Goal: Task Accomplishment & Management: Use online tool/utility

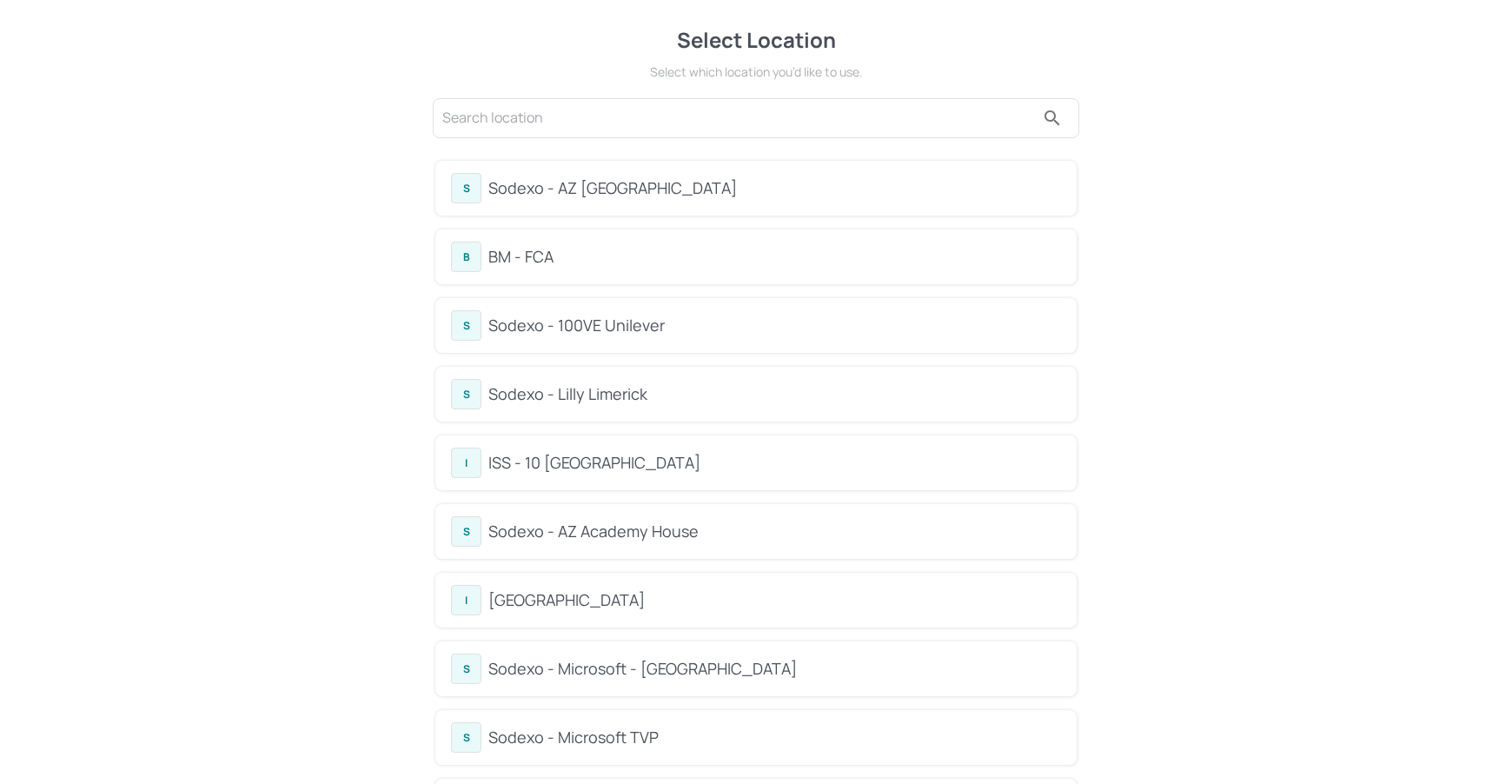
click at [614, 401] on div "Sodexo - Lilly Limerick" at bounding box center [775, 394] width 573 height 24
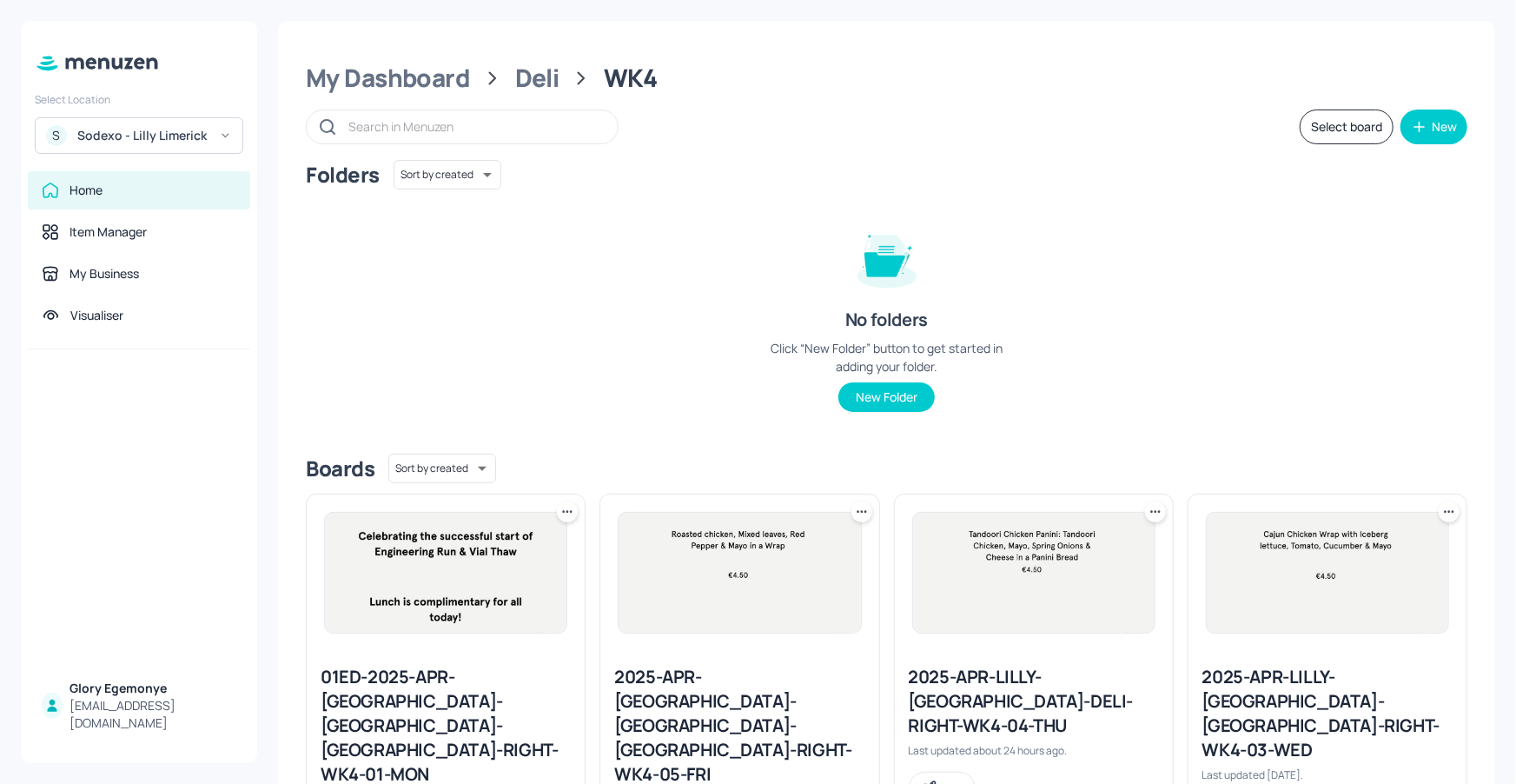
scroll to position [18, 0]
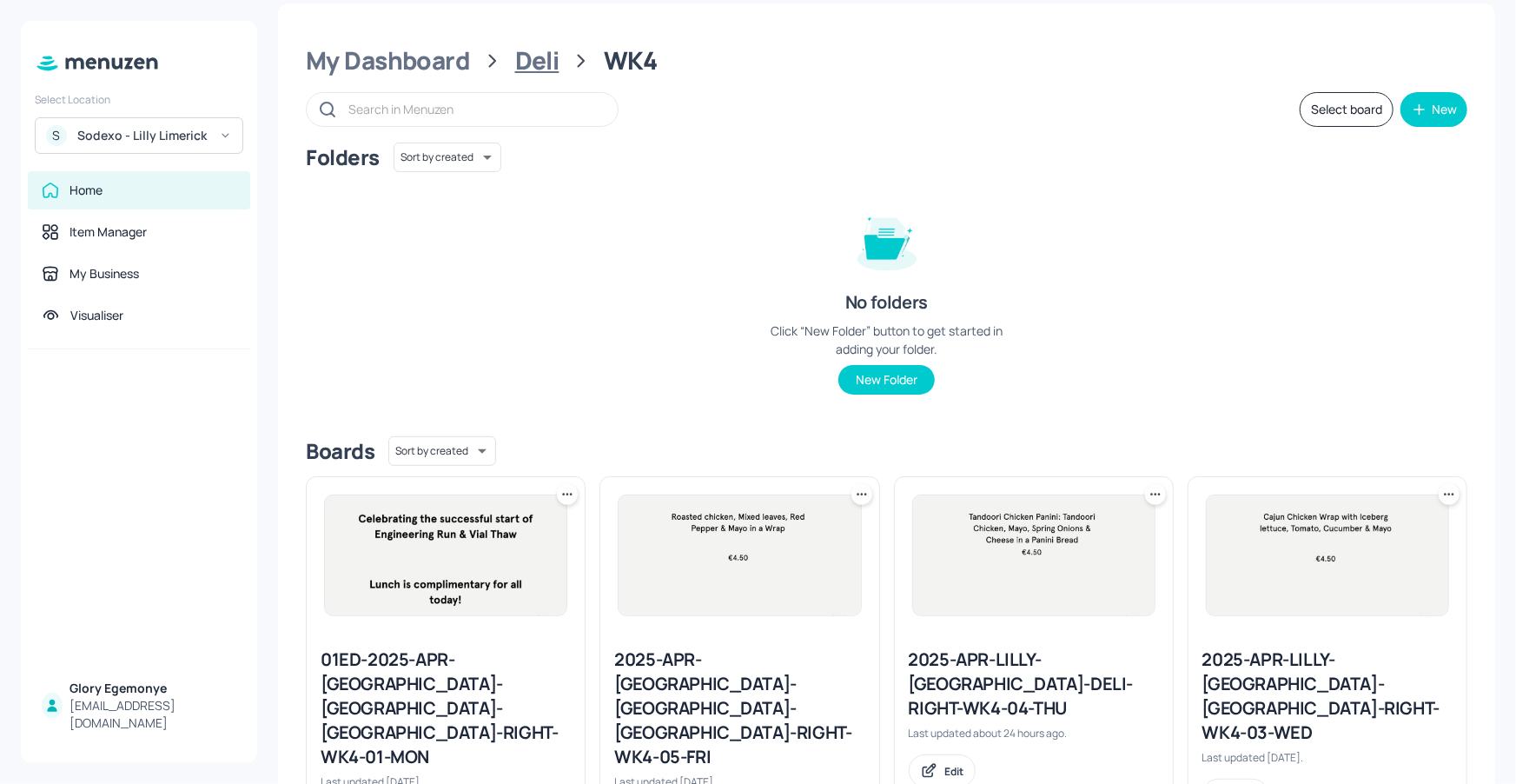
click at [534, 55] on div "Deli" at bounding box center [537, 60] width 44 height 31
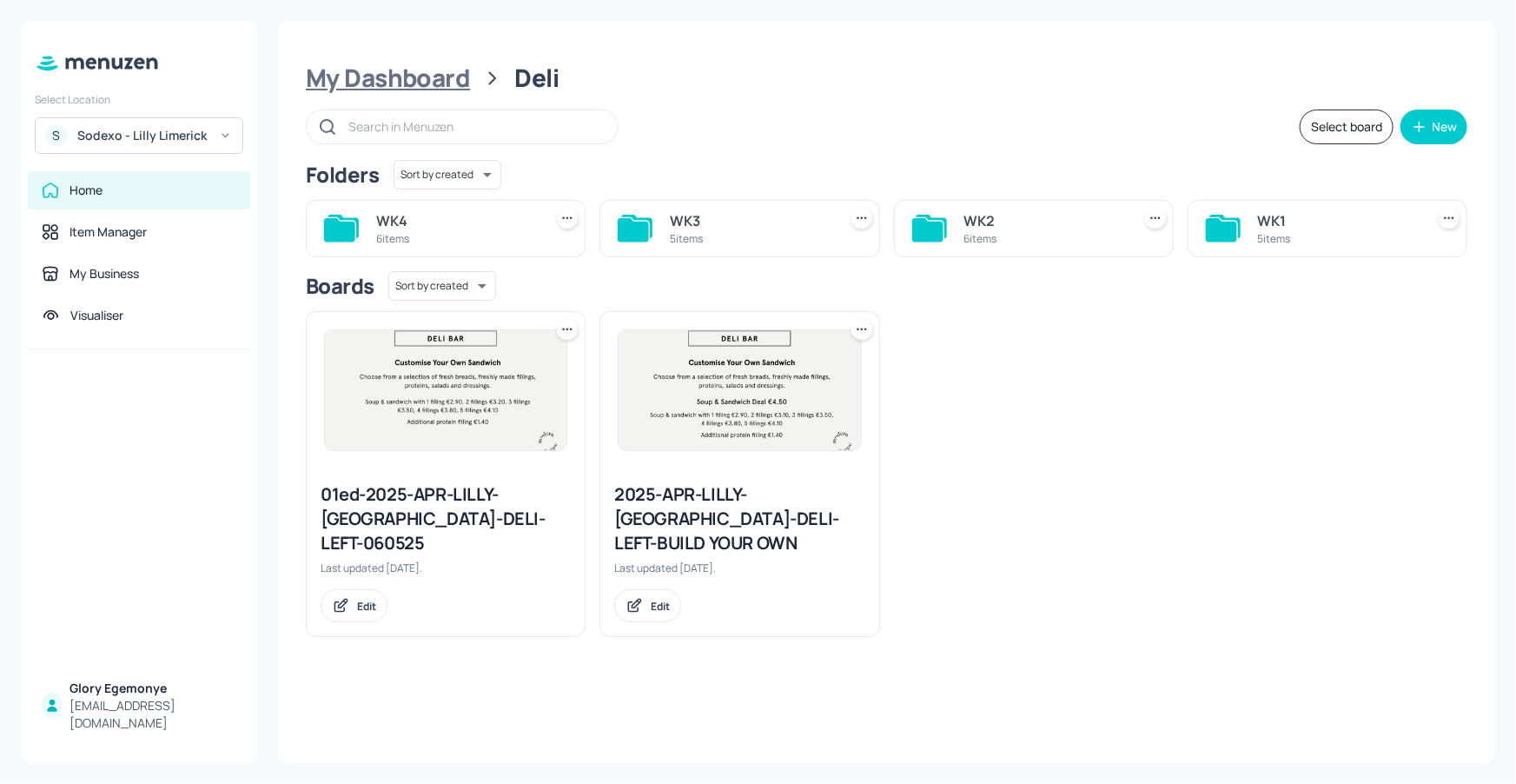
click at [445, 92] on div "My Dashboard" at bounding box center [388, 78] width 164 height 31
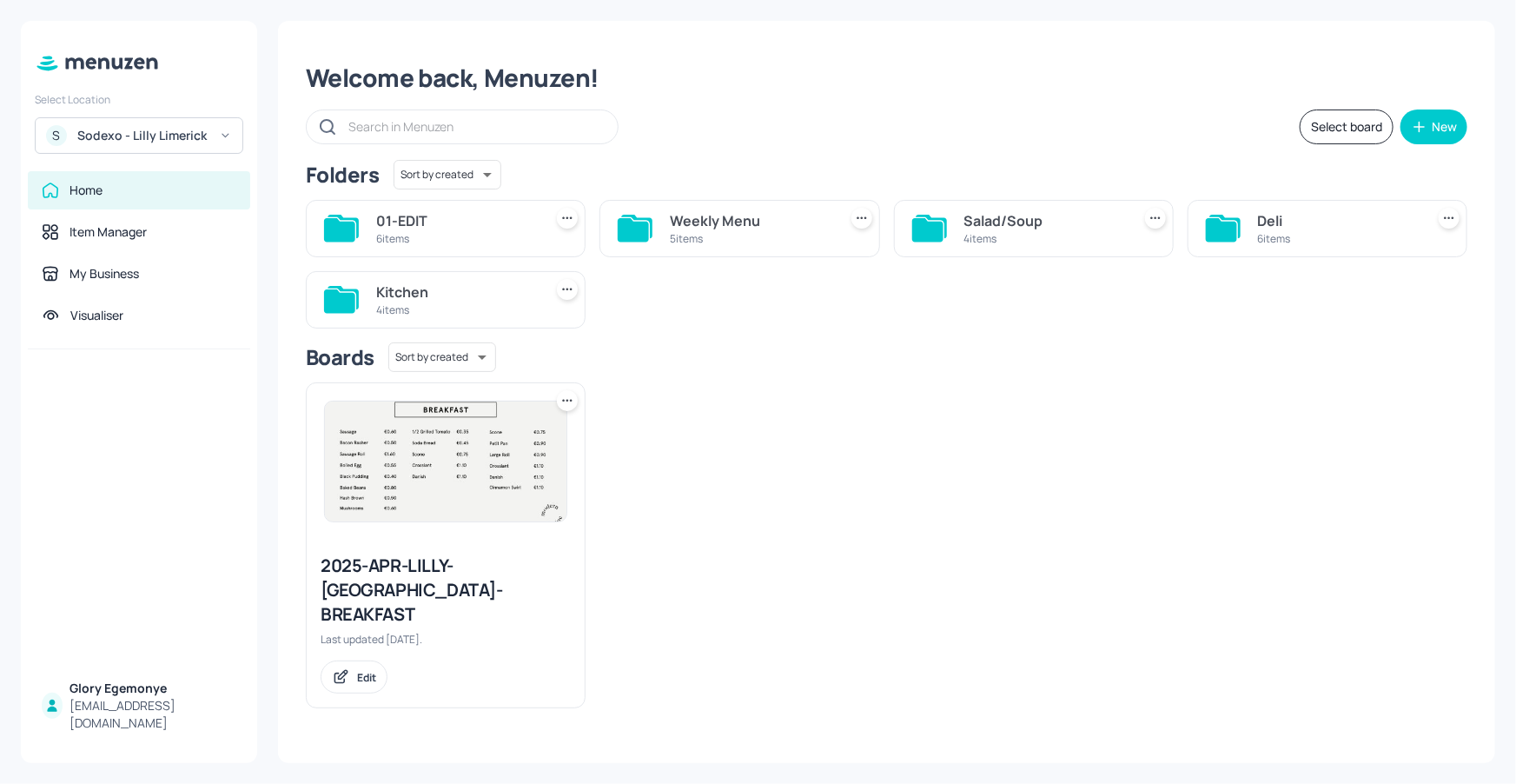
click at [942, 231] on icon at bounding box center [927, 230] width 31 height 24
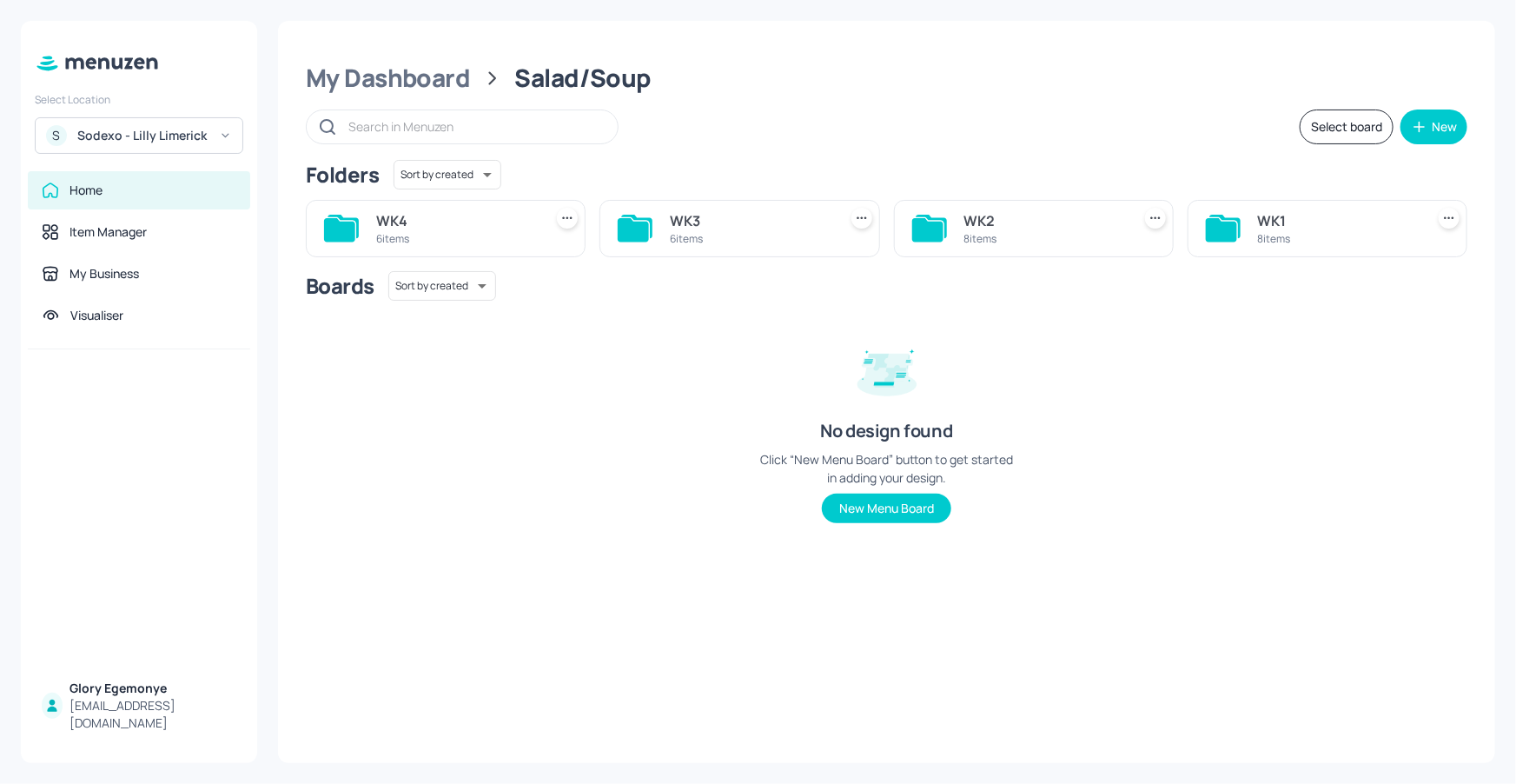
click at [347, 225] on icon at bounding box center [339, 230] width 31 height 24
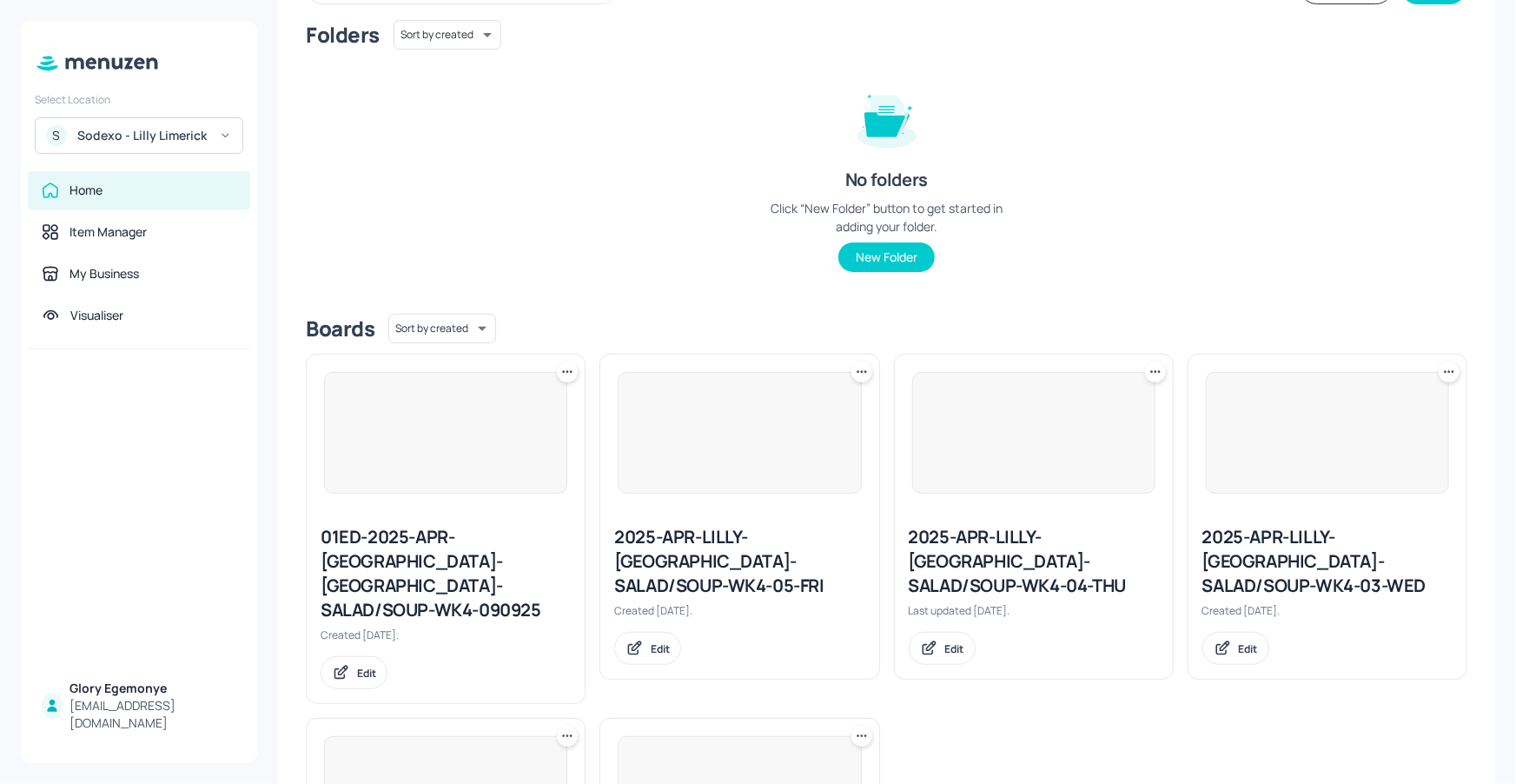
scroll to position [139, 0]
click at [705, 540] on div "2025-APR-LILLY-[GEOGRAPHIC_DATA]-SALAD/SOUP-WK4-05-FRI" at bounding box center [739, 562] width 250 height 73
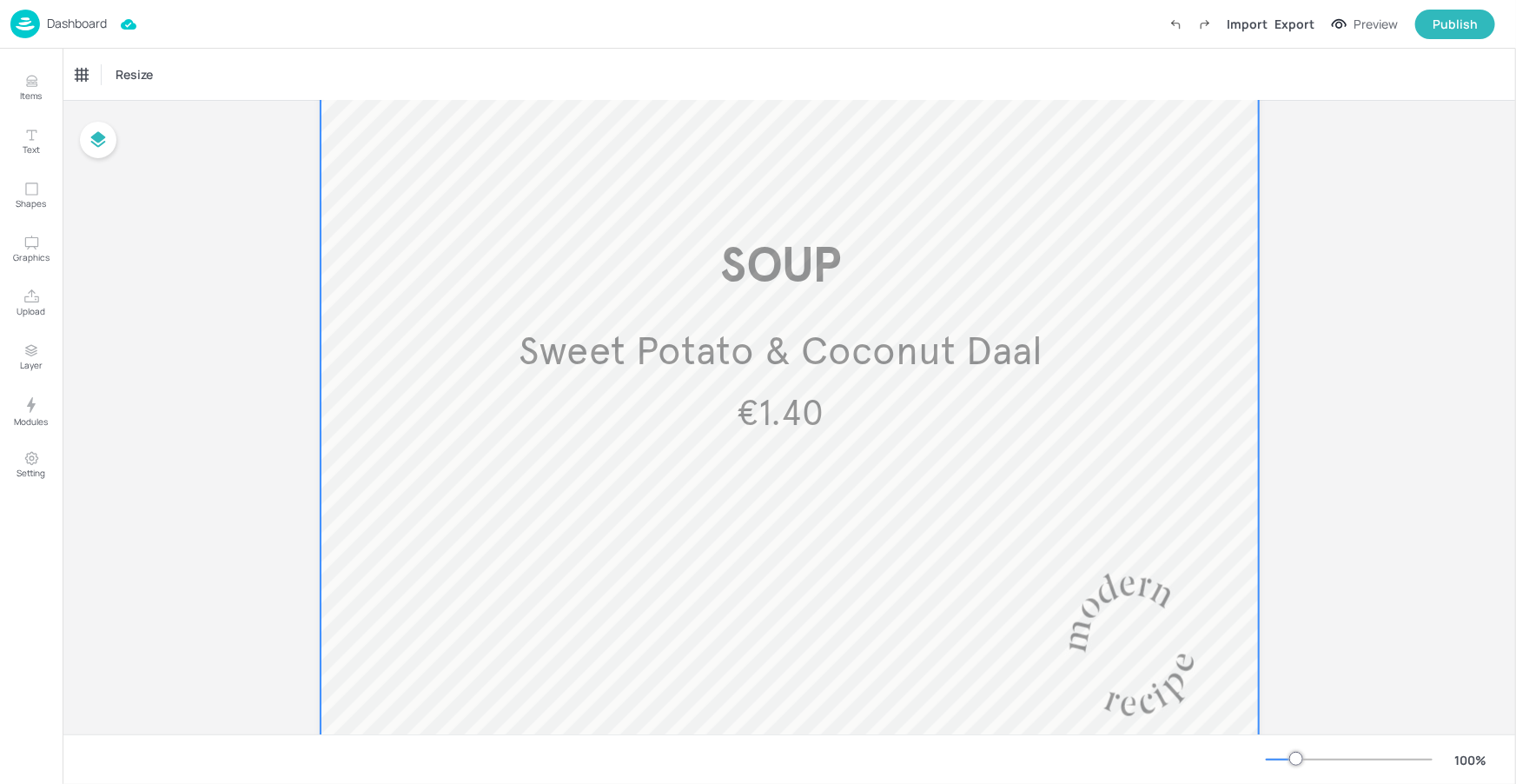
scroll to position [1133, 0]
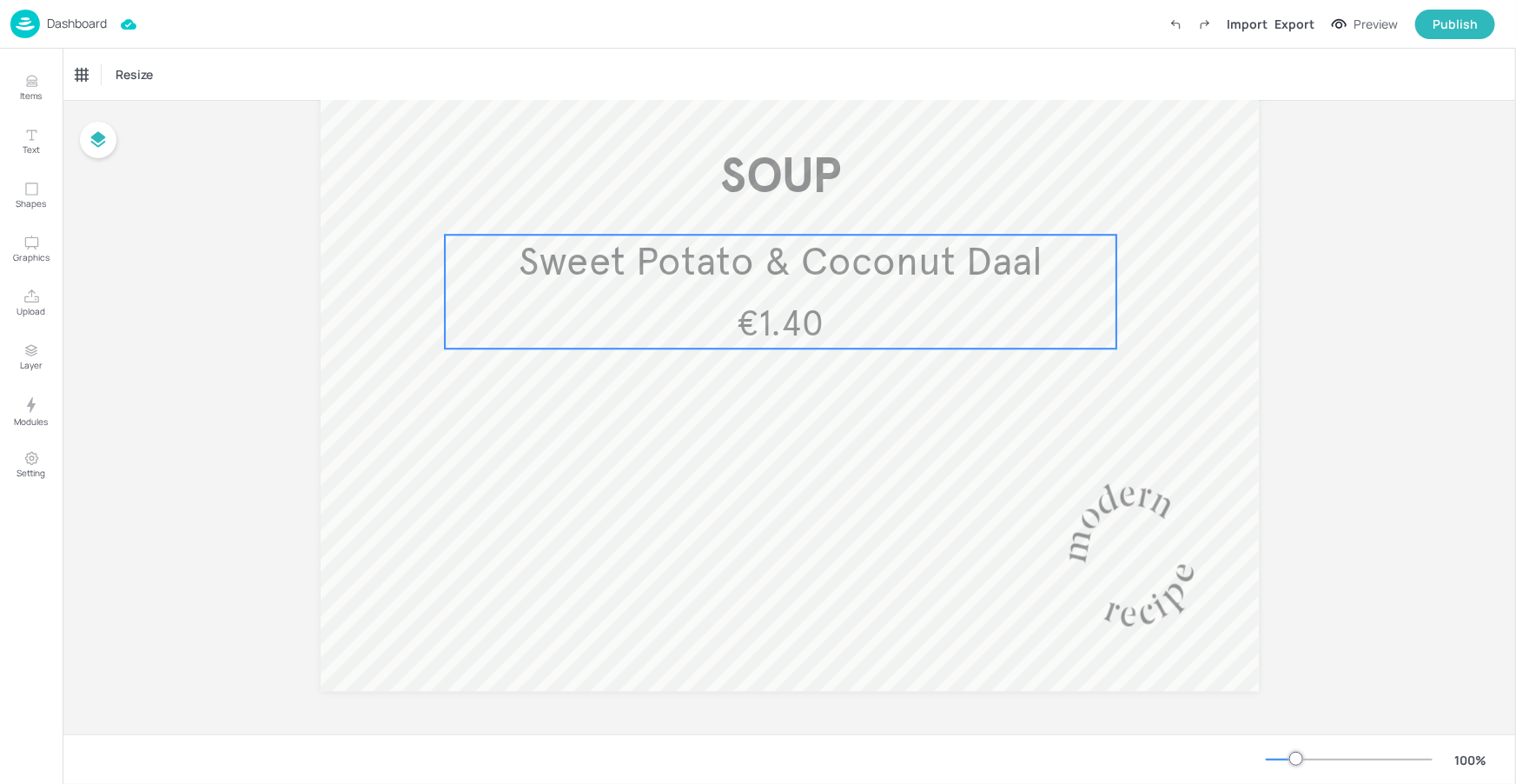
click at [826, 259] on span "Sweet Potato & Coconut Daal" at bounding box center [781, 262] width 524 height 49
click at [182, 72] on div "Sweet Potato & Coconut Daal" at bounding box center [148, 75] width 143 height 16
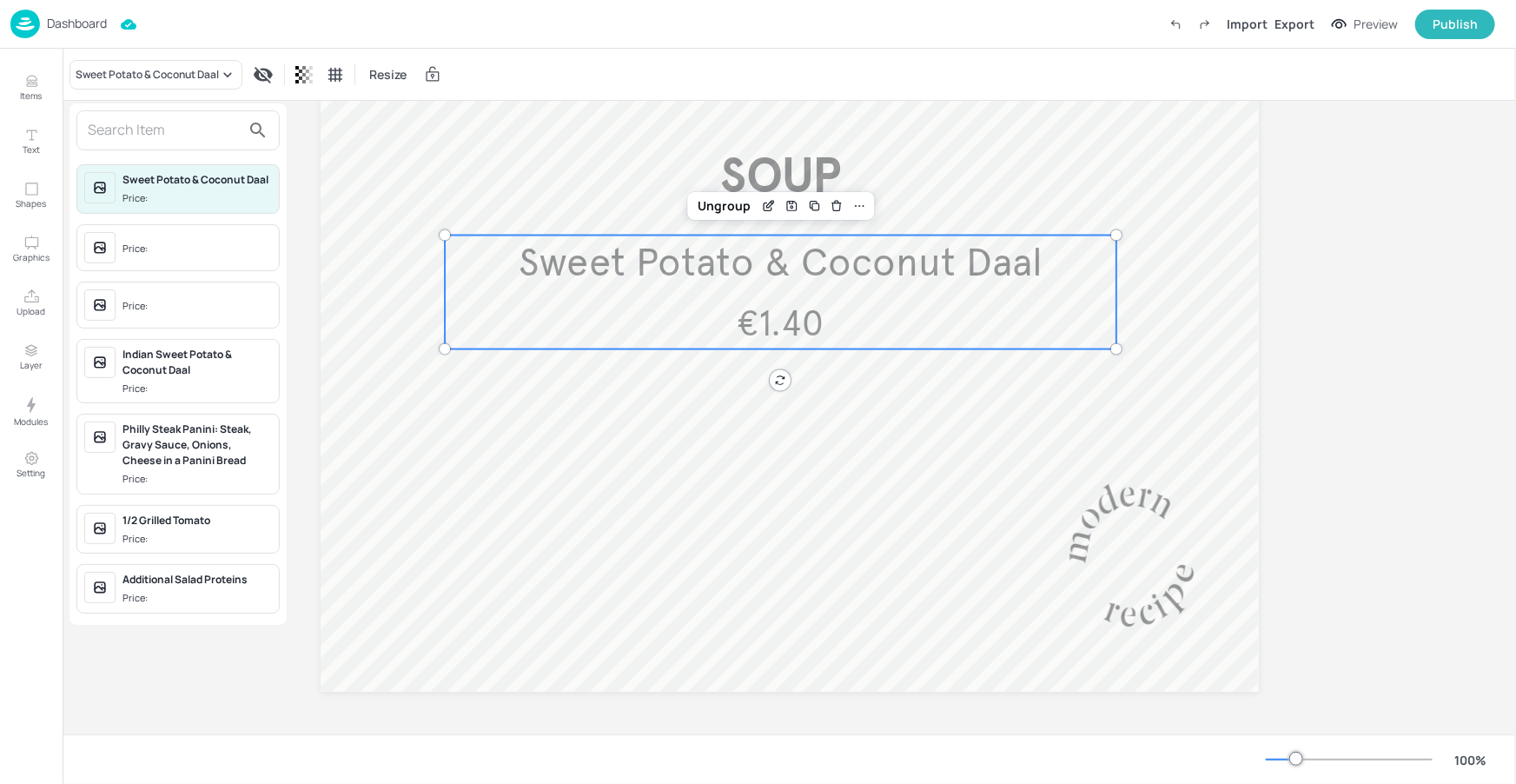
click at [232, 128] on input "text" at bounding box center [164, 130] width 153 height 27
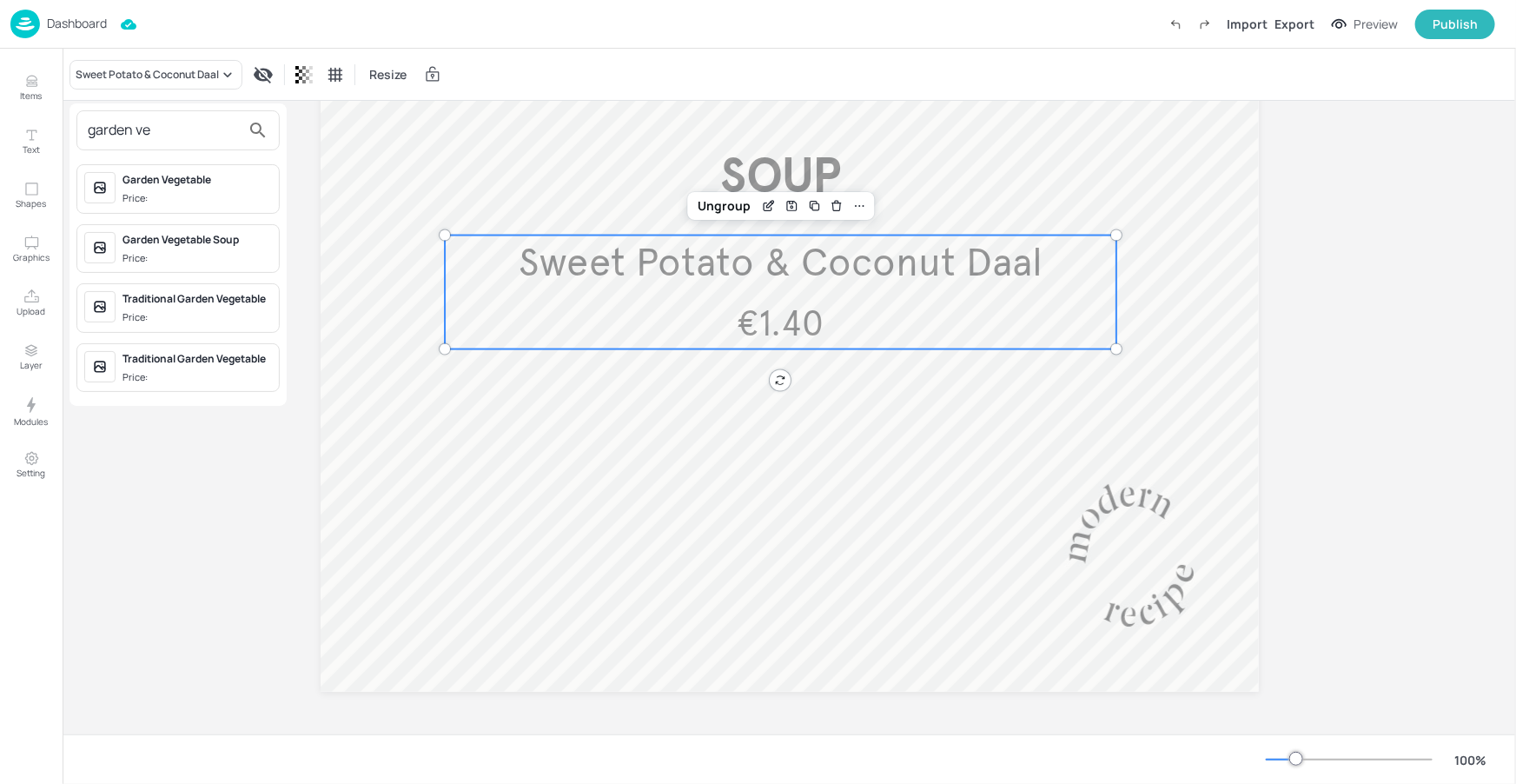
type input "garden ve"
click at [204, 251] on span "Price:" at bounding box center [197, 258] width 149 height 15
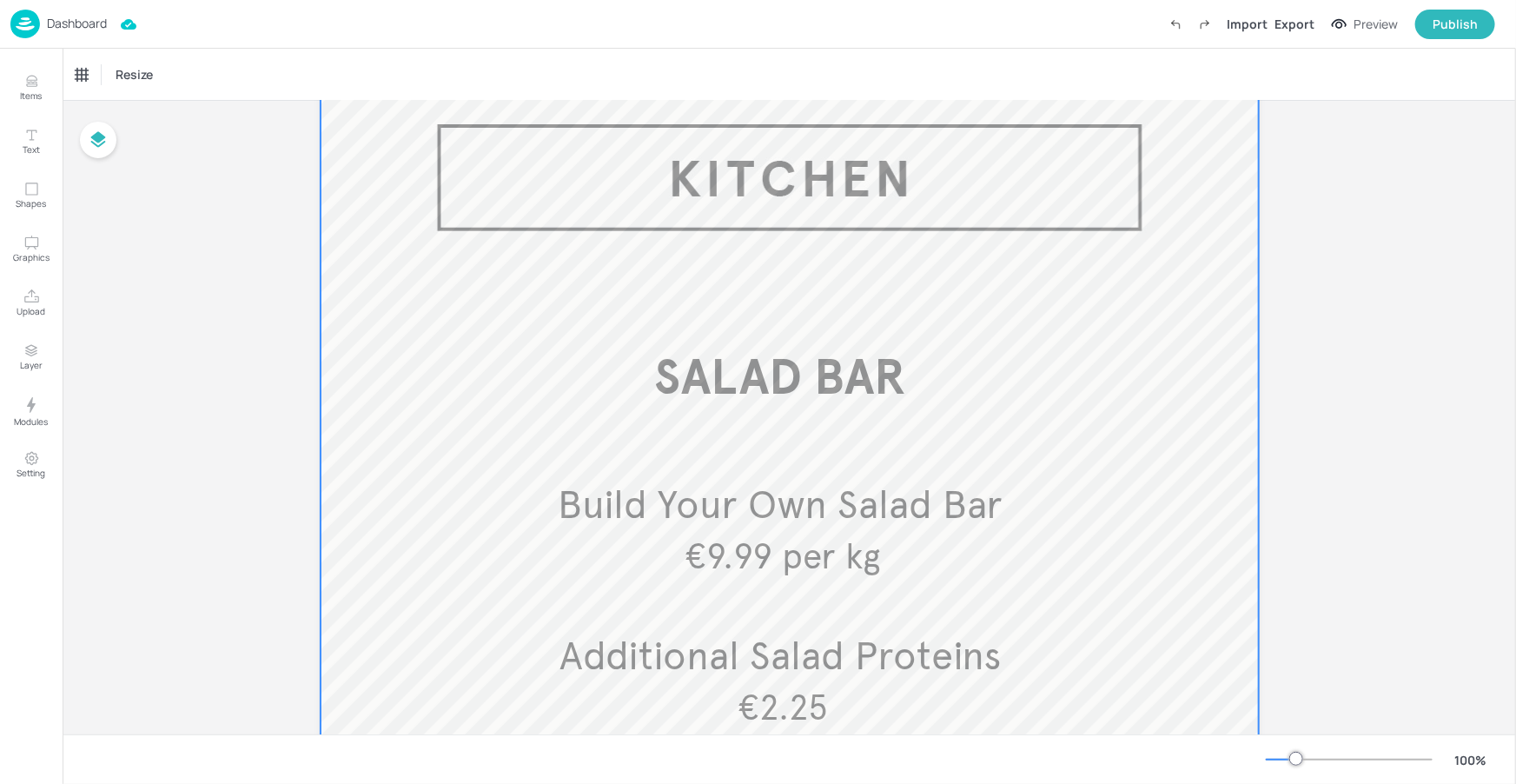
scroll to position [0, 0]
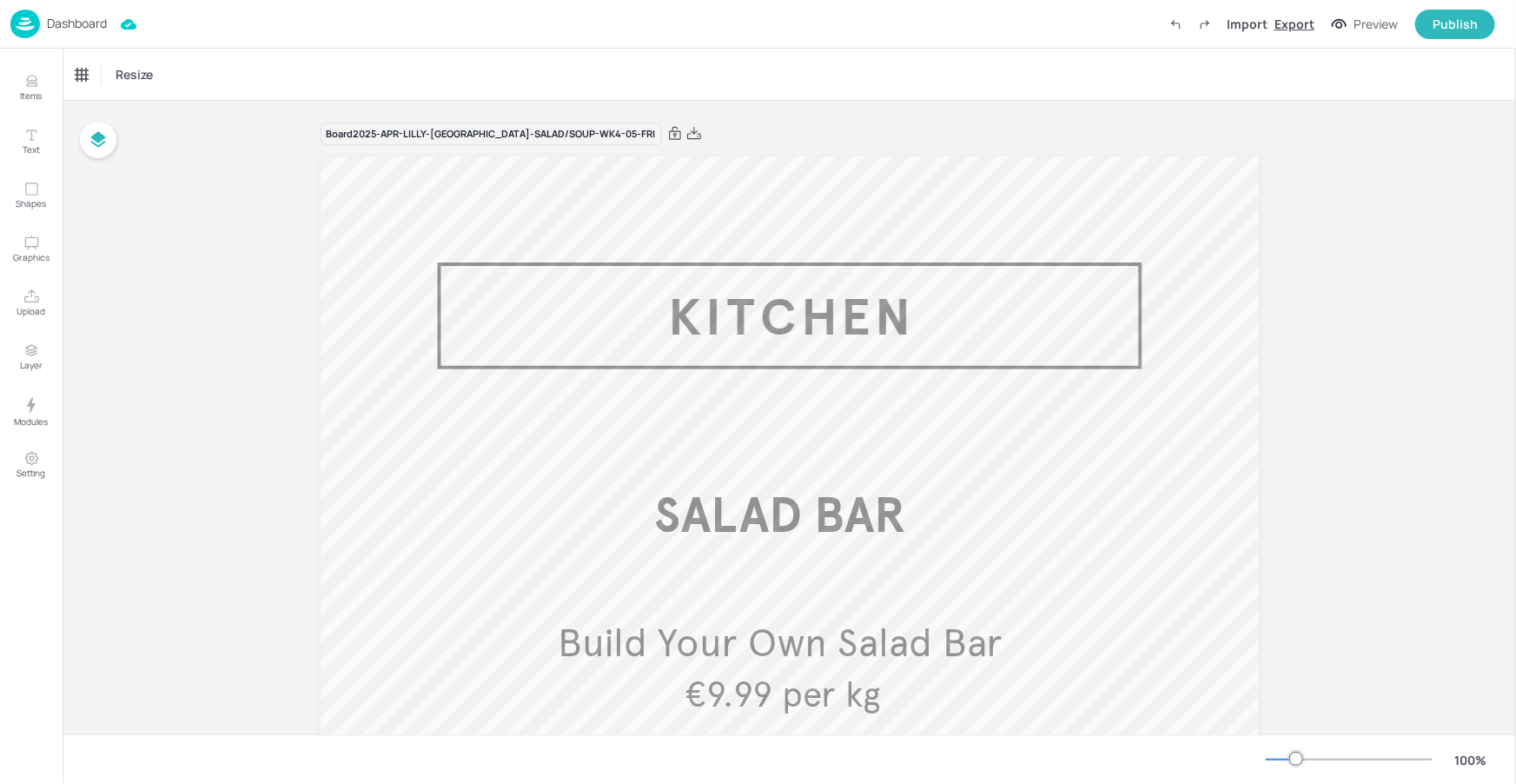
click at [1298, 26] on div "Export" at bounding box center [1294, 24] width 40 height 19
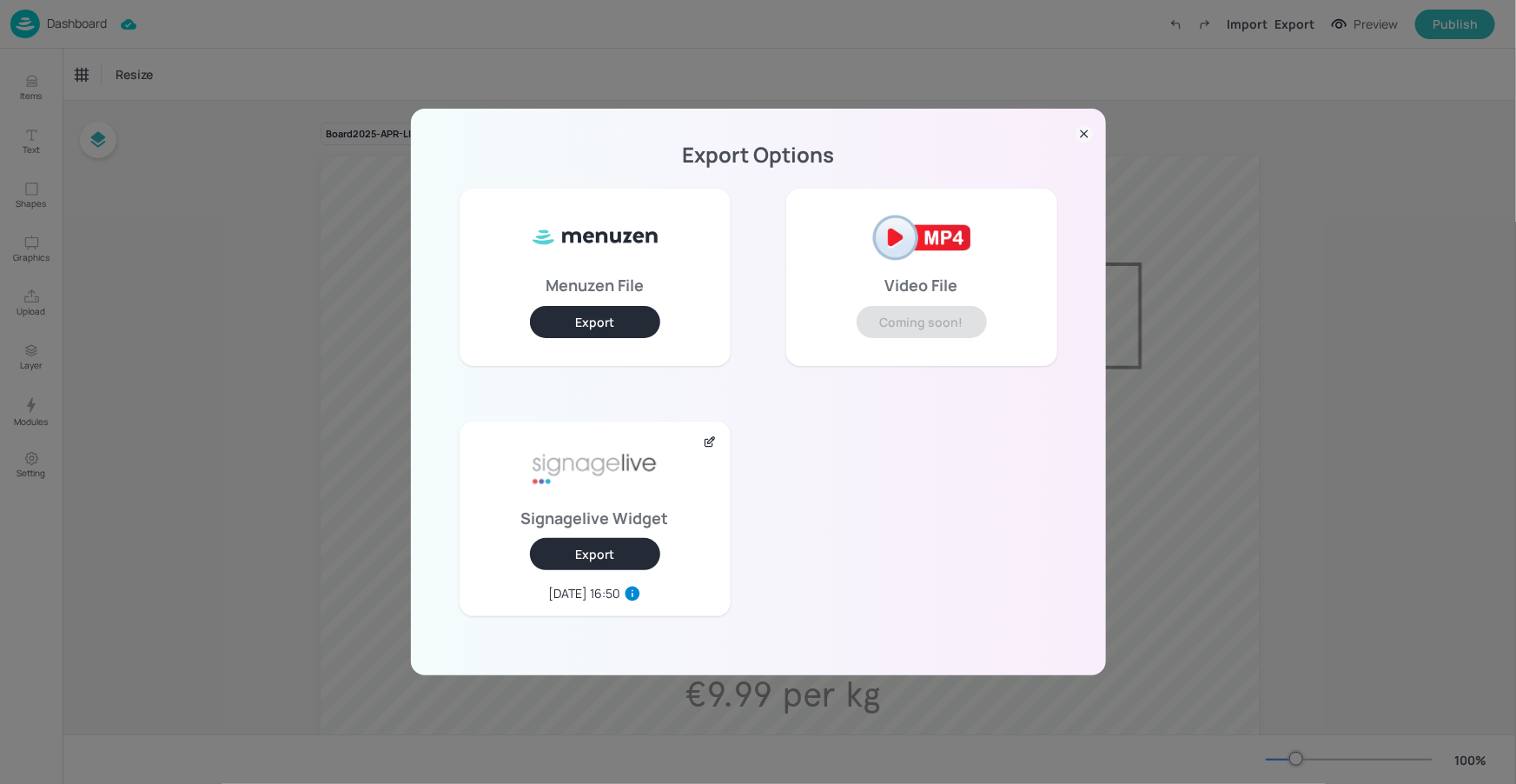
click at [590, 561] on button "Export" at bounding box center [595, 553] width 130 height 32
click at [1096, 129] on div "Export Options Menuzen File Export Video File Coming soon! Signagelive Widget E…" at bounding box center [758, 392] width 695 height 567
click at [1093, 130] on icon at bounding box center [1085, 134] width 18 height 18
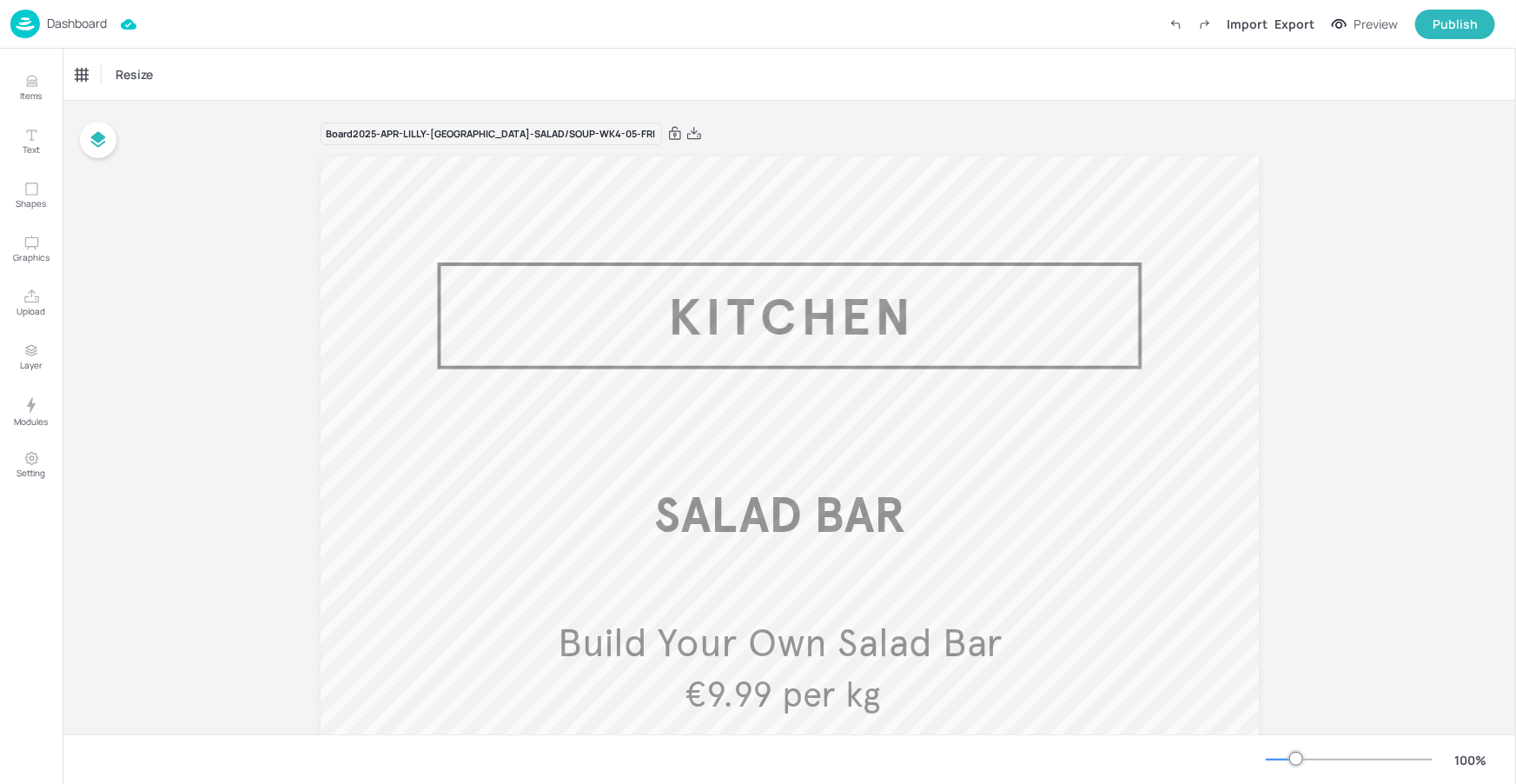
click at [73, 18] on p "Dashboard" at bounding box center [77, 24] width 60 height 12
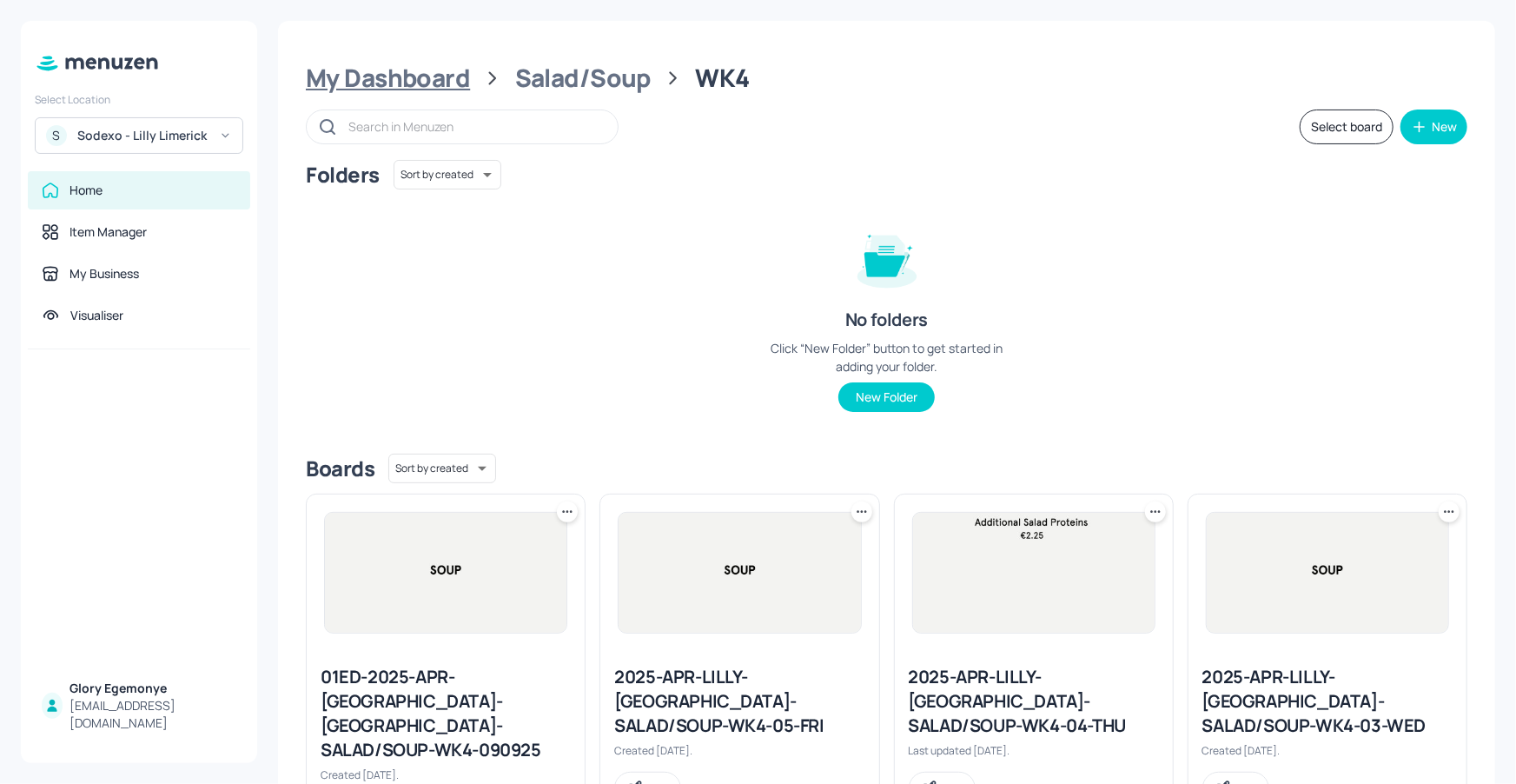
click at [456, 80] on div "My Dashboard" at bounding box center [388, 78] width 164 height 31
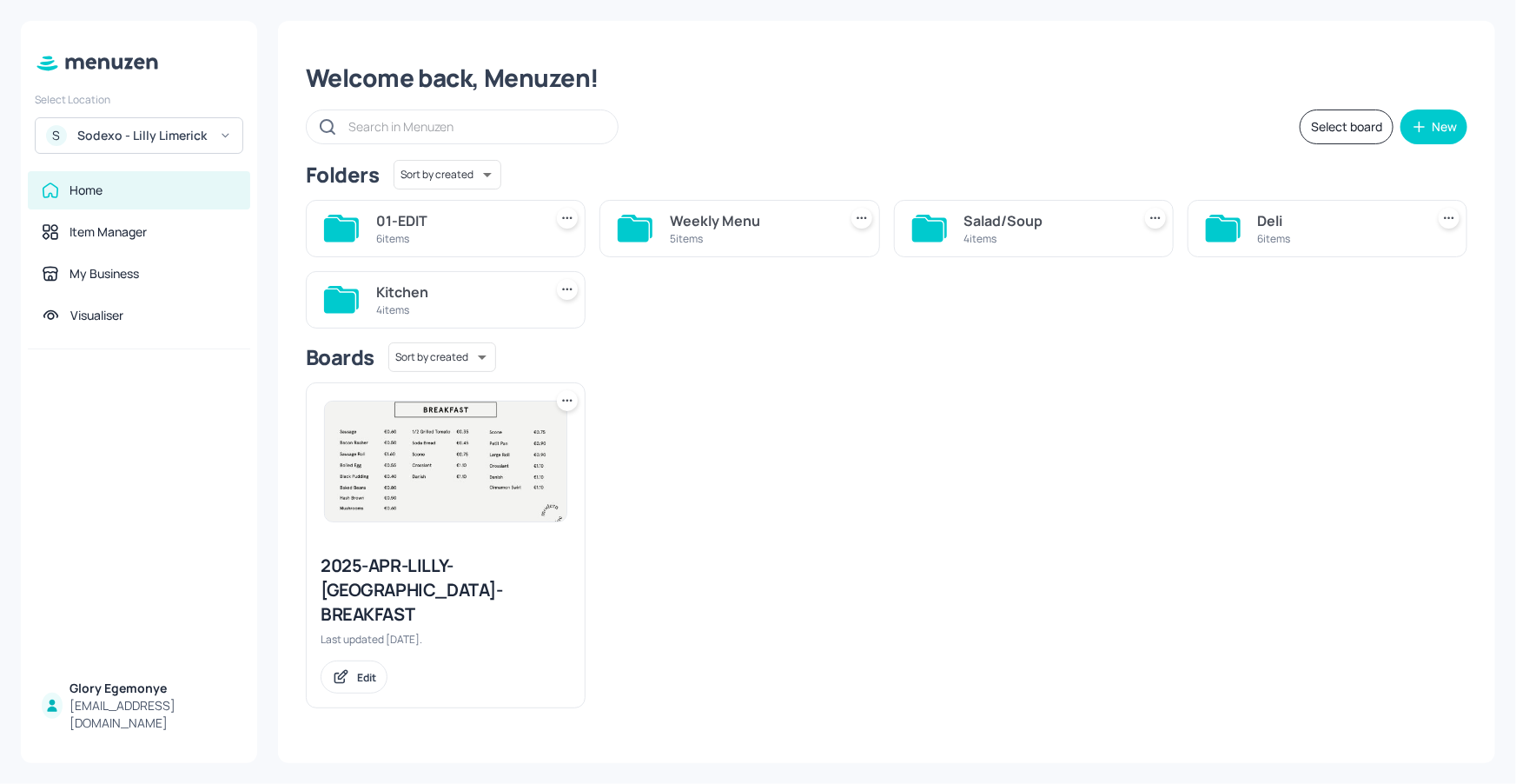
click at [415, 302] on div "4 items" at bounding box center [456, 309] width 160 height 15
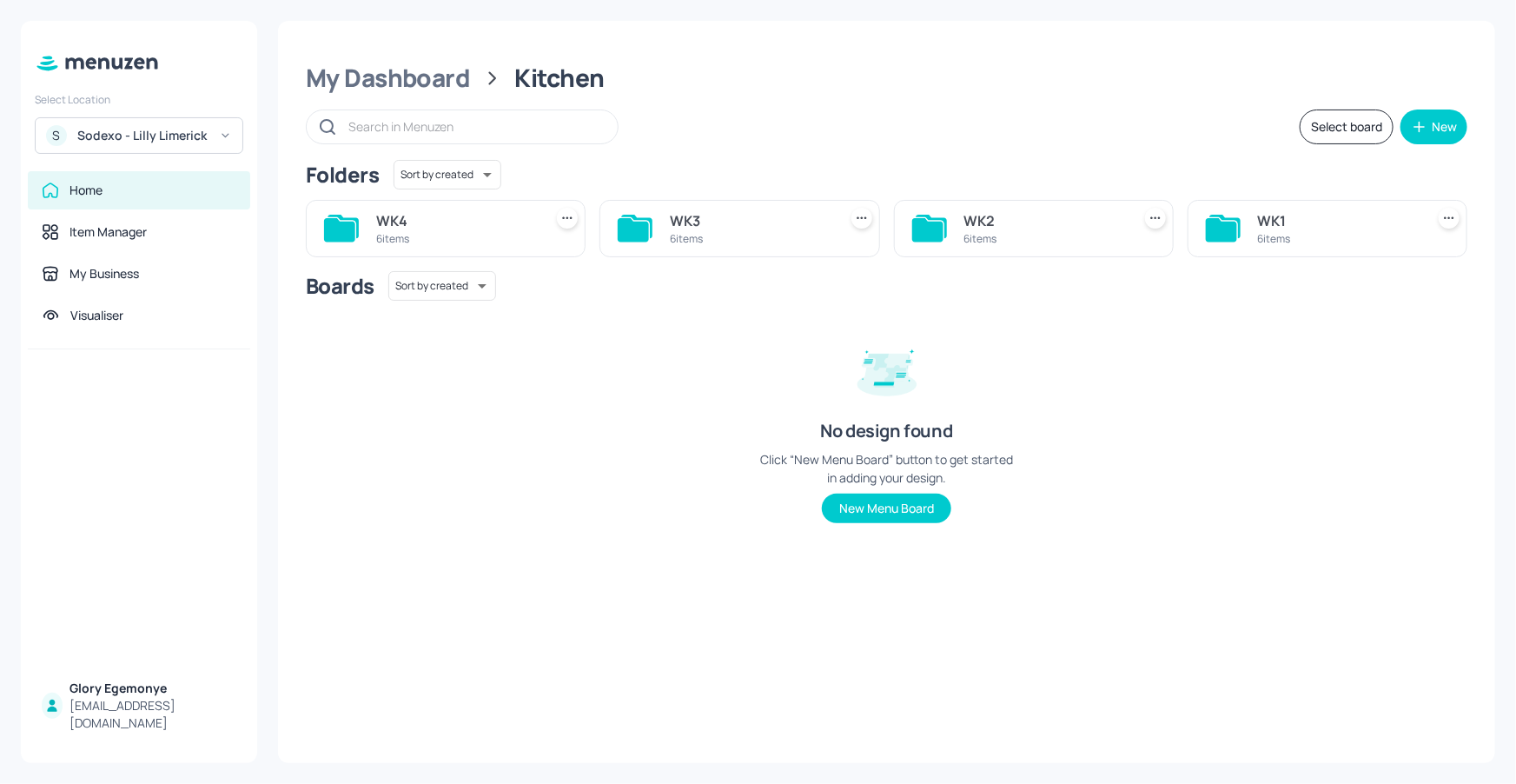
click at [341, 226] on icon at bounding box center [339, 230] width 31 height 24
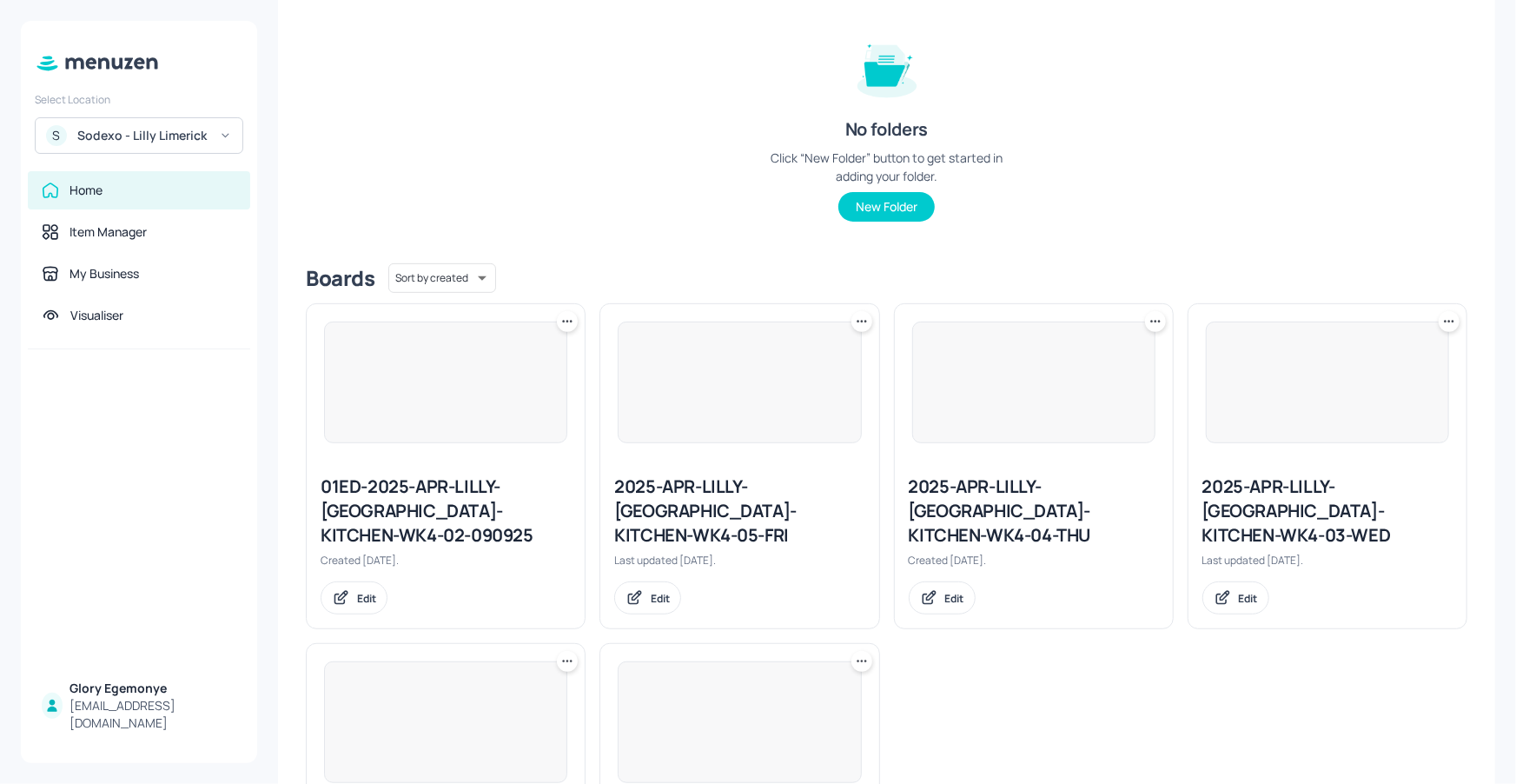
scroll to position [392, 0]
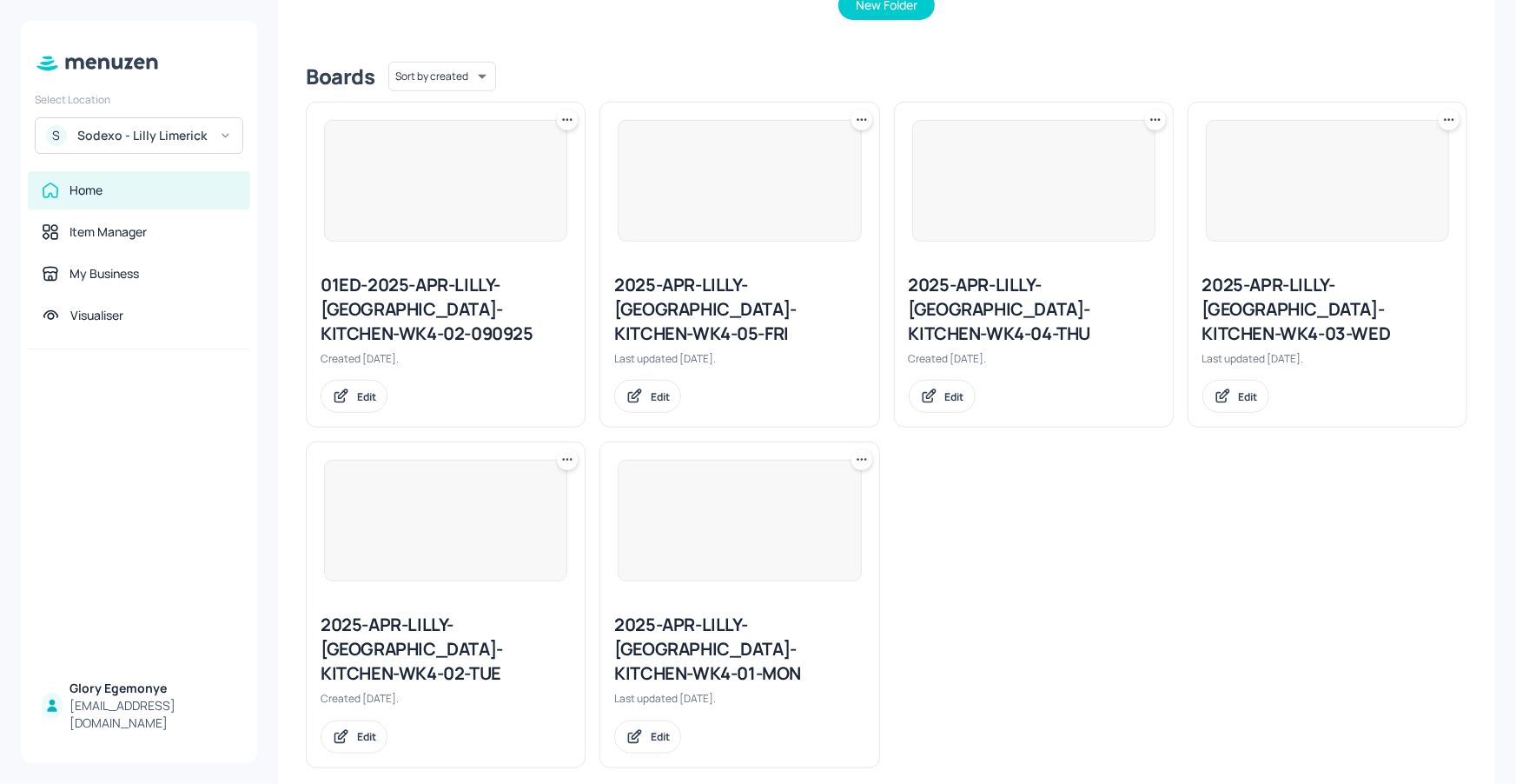
click at [766, 289] on div "2025-APR-LILLY-[GEOGRAPHIC_DATA]-KITCHEN-WK4-05-FRI" at bounding box center [739, 309] width 250 height 73
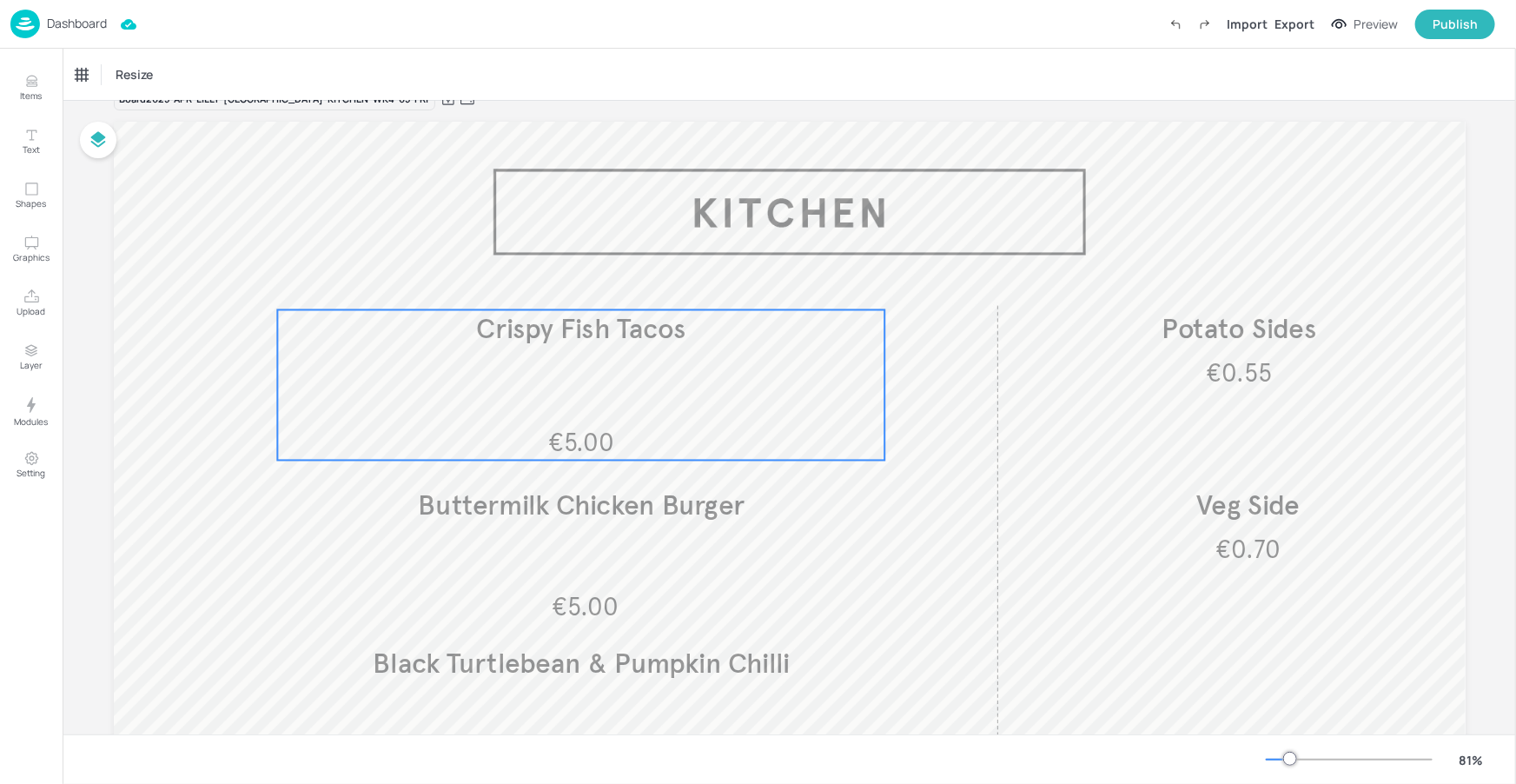
scroll to position [226, 0]
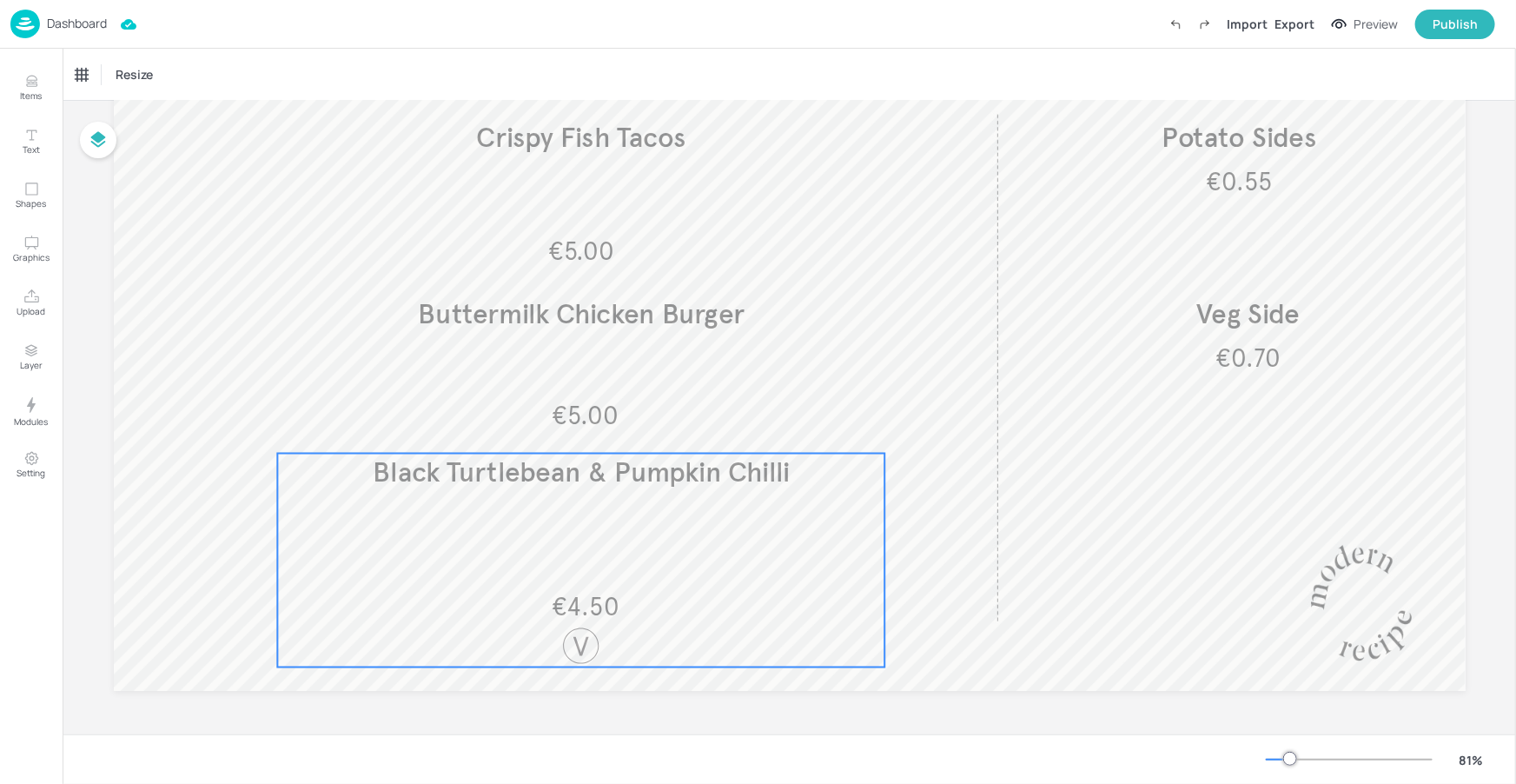
click at [622, 486] on span "Black Turtlebean & Pumpkin Chilli" at bounding box center [582, 472] width 417 height 34
click at [163, 86] on div "Black Turtlebean & Pumpkin Chilli" at bounding box center [156, 74] width 174 height 29
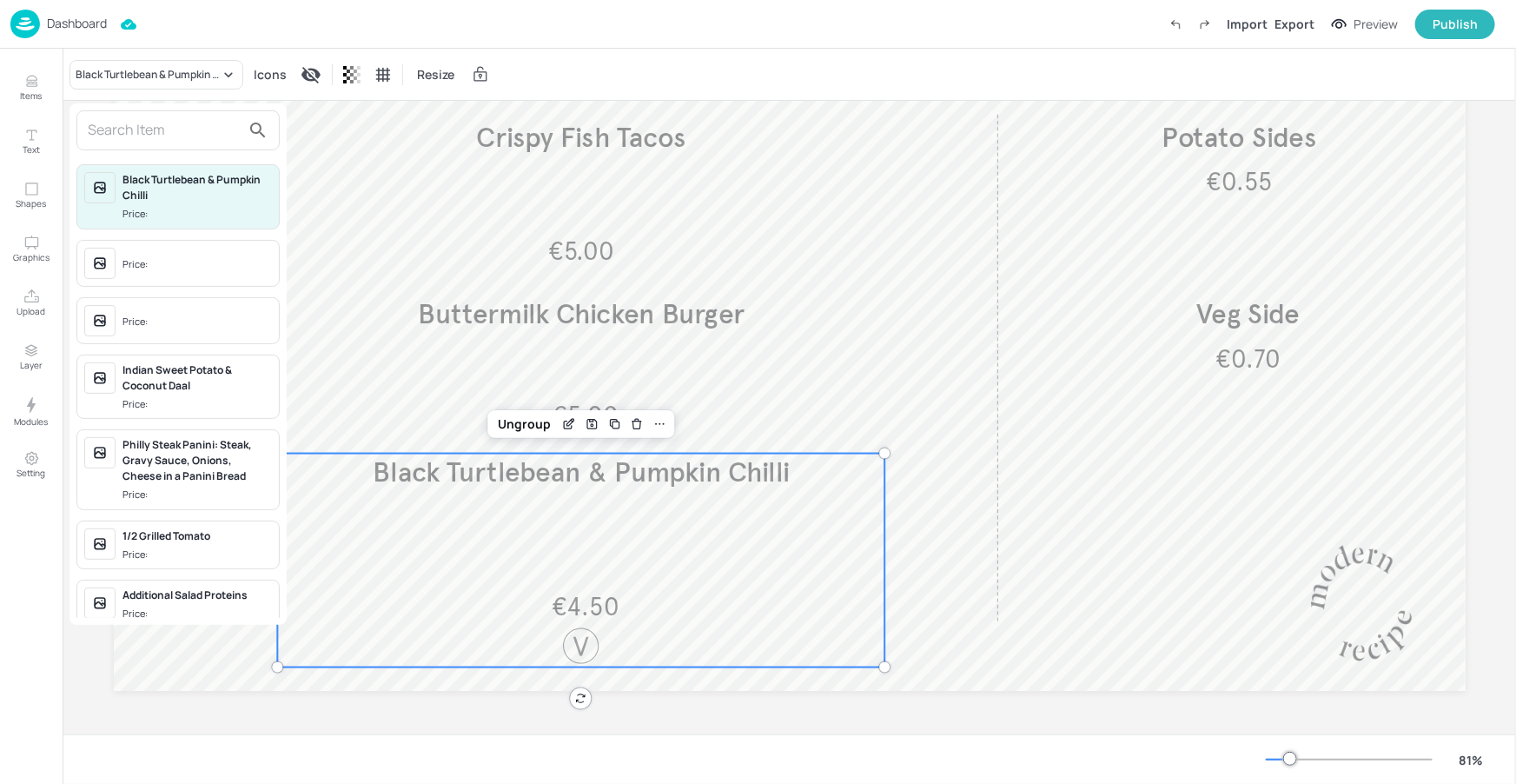
click at [147, 141] on input "text" at bounding box center [164, 130] width 153 height 27
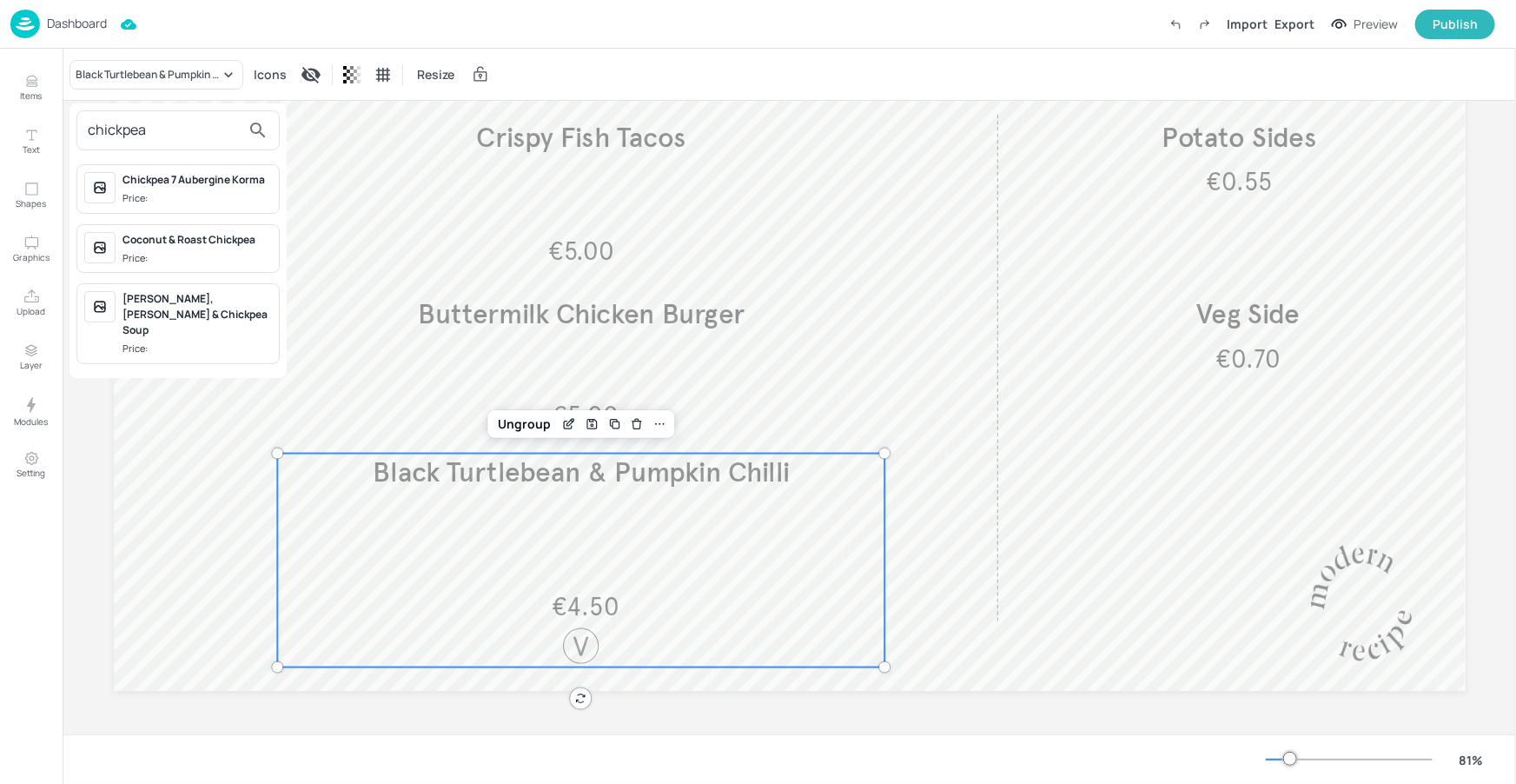
type input "chickpea"
